Goal: Obtain resource: Download file/media

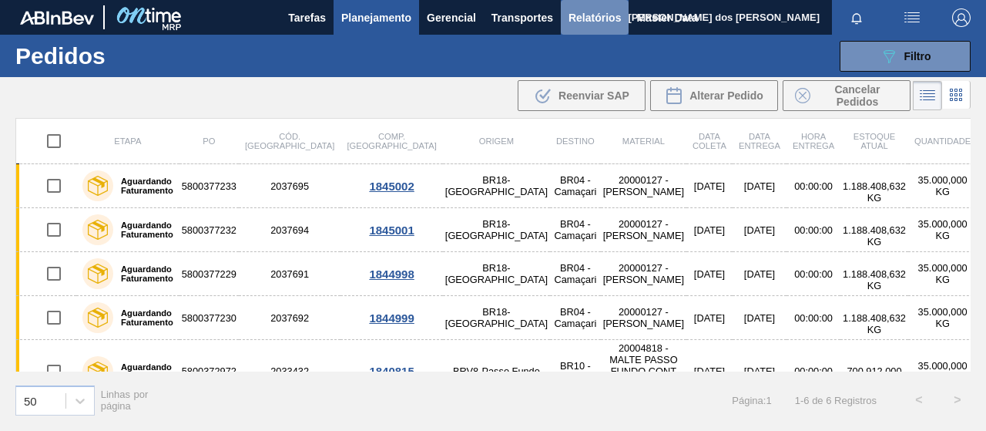
click at [606, 27] on button "Relatórios" at bounding box center [595, 17] width 68 height 35
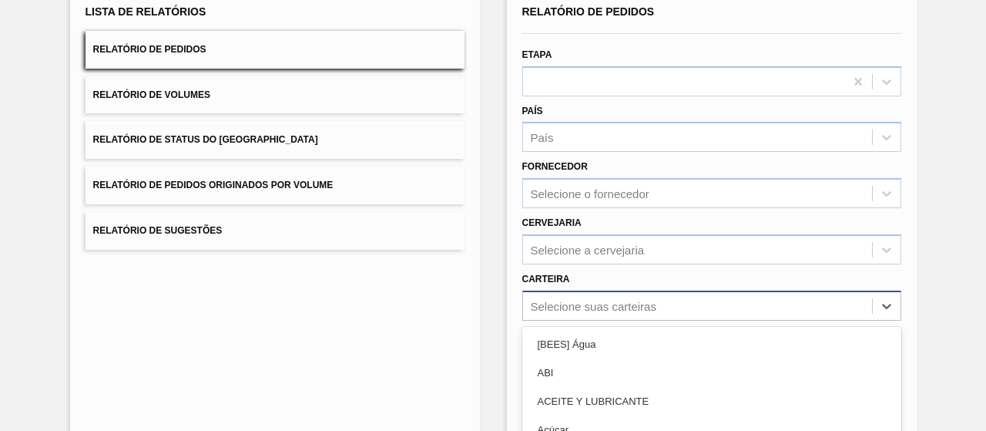
scroll to position [246, 0]
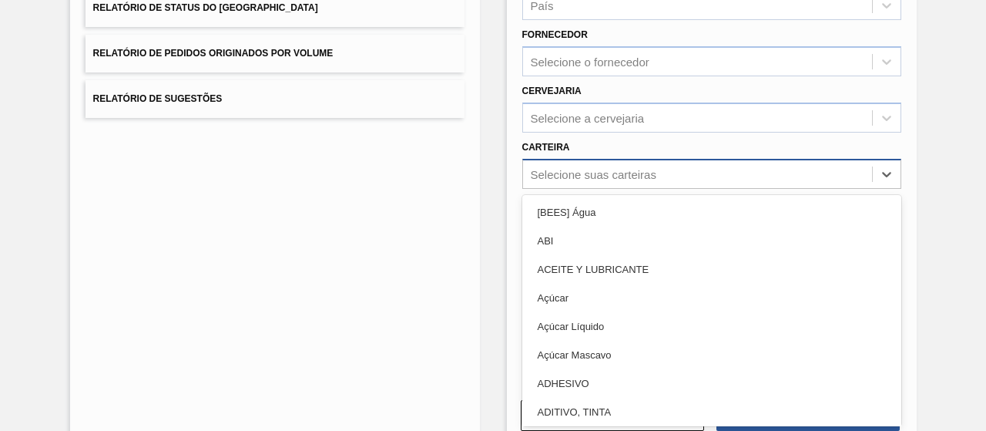
click at [588, 189] on div "option Açúcar Líquido focused, 5 of 101. 101 results available. Use Up and Down…" at bounding box center [711, 174] width 379 height 30
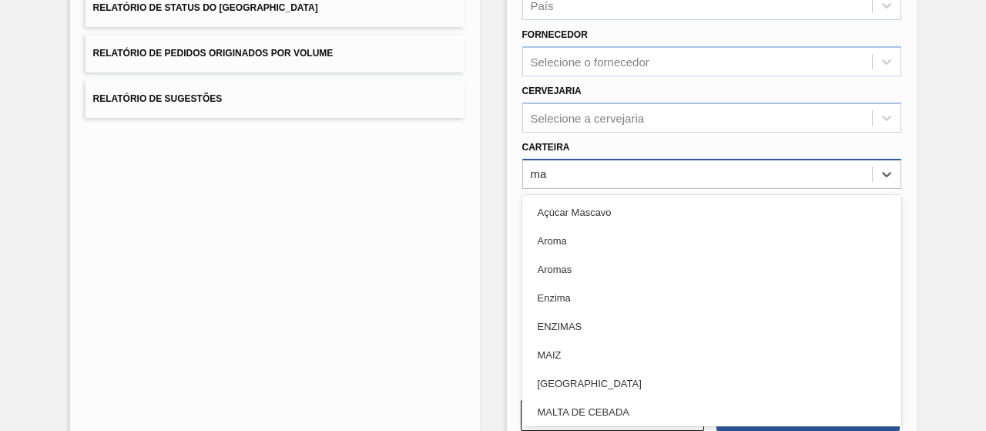
type input "mal"
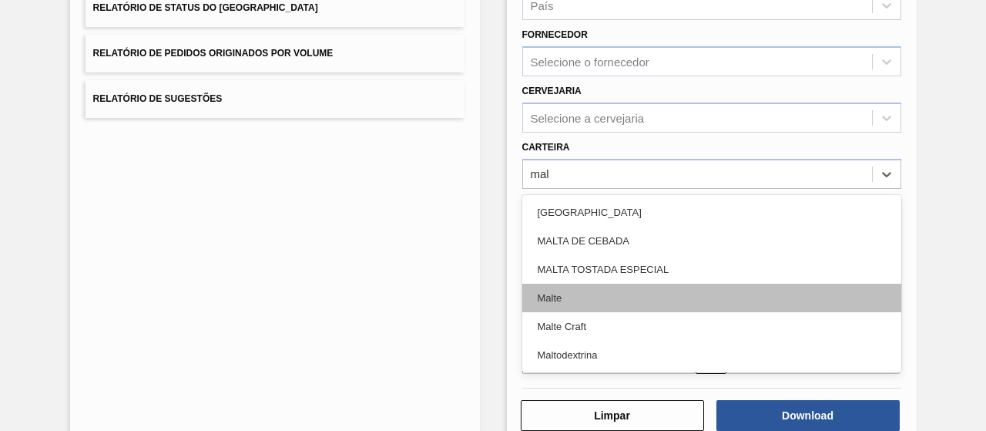
click at [567, 299] on div "Malte" at bounding box center [711, 297] width 379 height 29
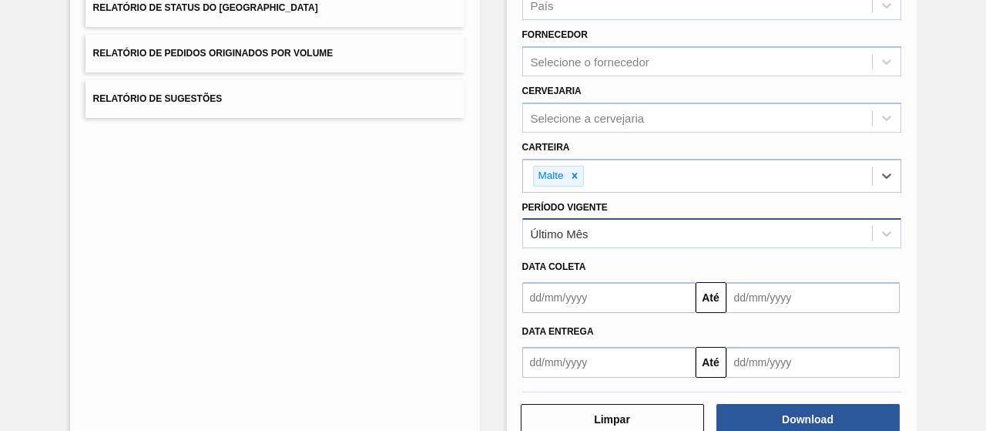
click at [592, 224] on div "Último Mês" at bounding box center [697, 234] width 349 height 22
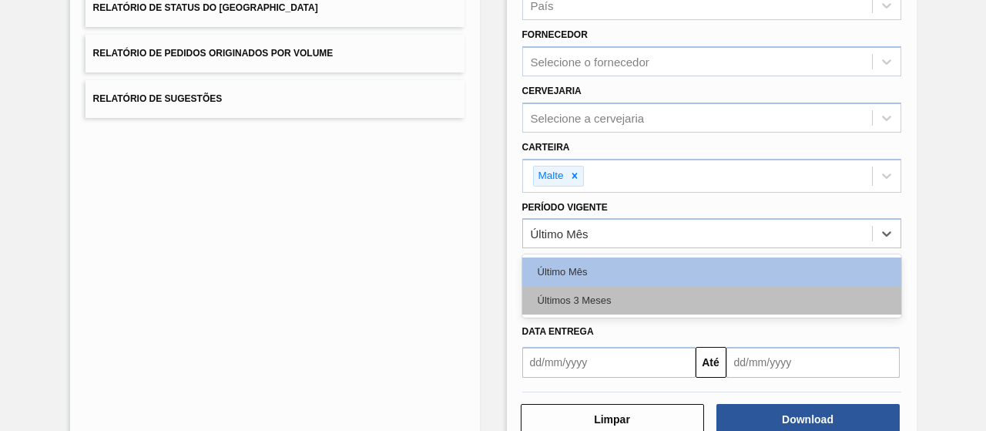
click at [568, 289] on div "Últimos 3 Meses" at bounding box center [711, 300] width 379 height 29
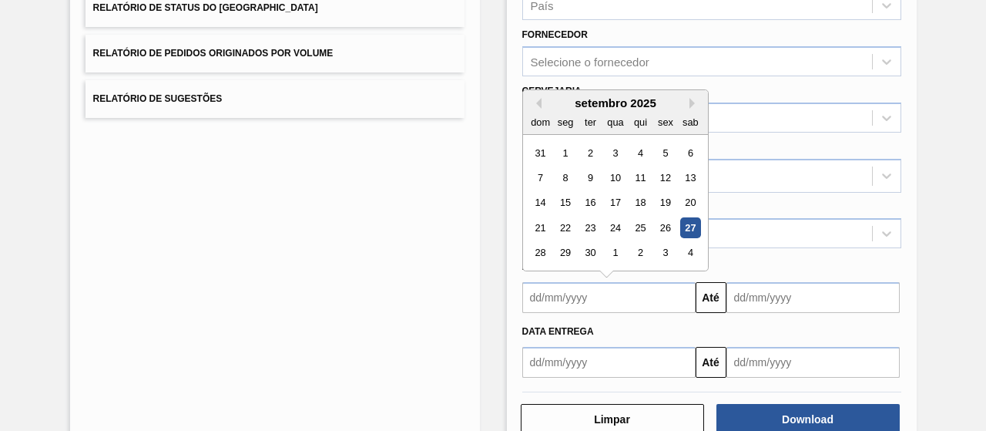
click at [663, 300] on input "text" at bounding box center [608, 297] width 173 height 31
click at [565, 145] on div "1" at bounding box center [565, 153] width 21 height 21
type input "[DATE]"
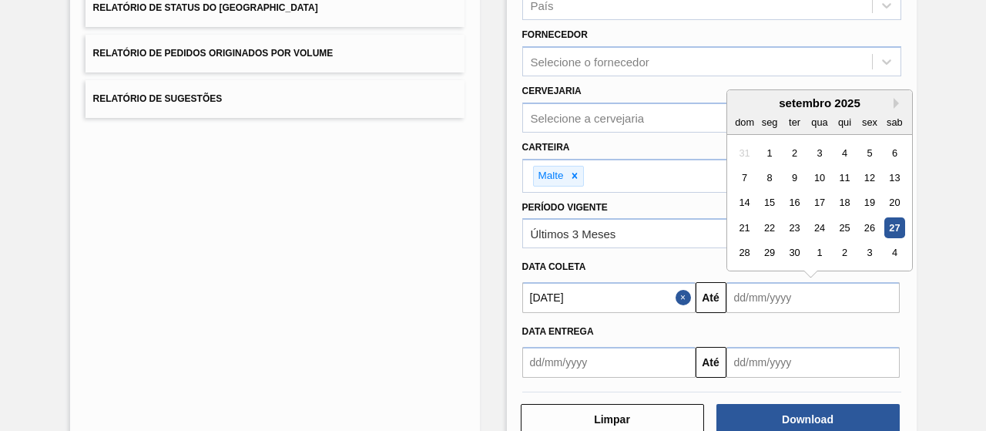
click at [747, 297] on input "text" at bounding box center [812, 297] width 173 height 31
click at [796, 250] on div "30" at bounding box center [793, 253] width 21 height 21
type input "[DATE]"
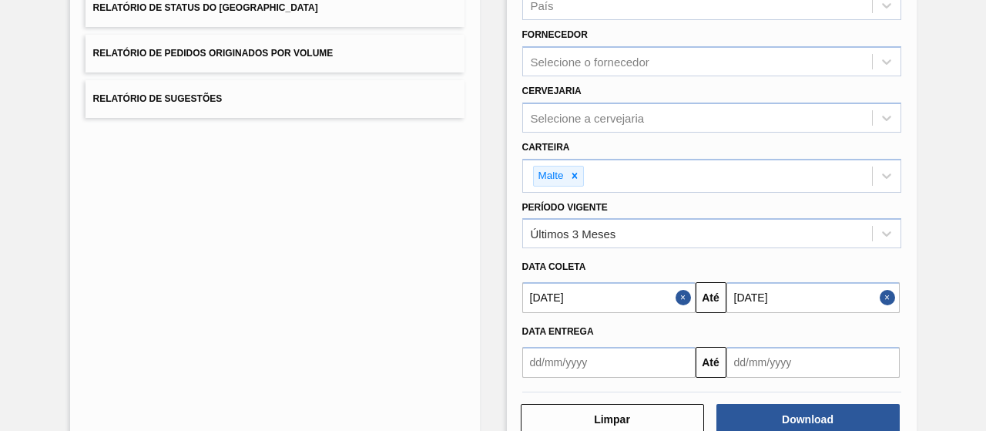
scroll to position [284, 0]
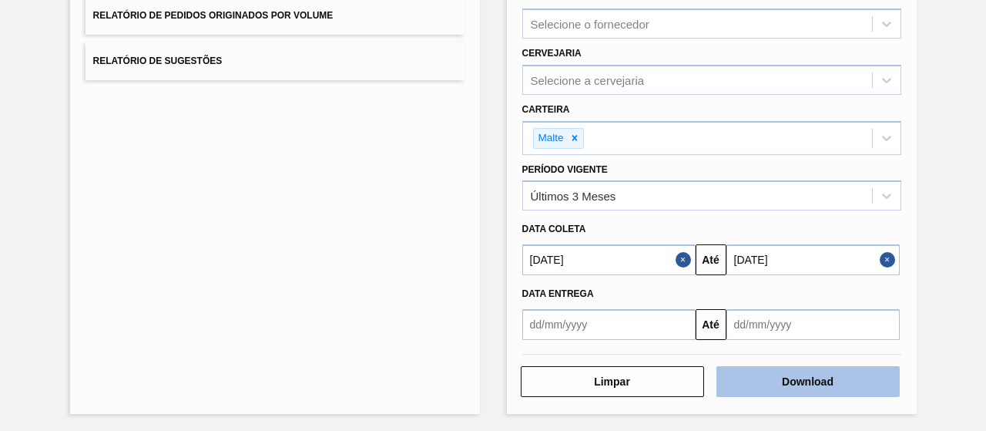
click at [770, 377] on button "Download" at bounding box center [807, 381] width 183 height 31
